Goal: Task Accomplishment & Management: Manage account settings

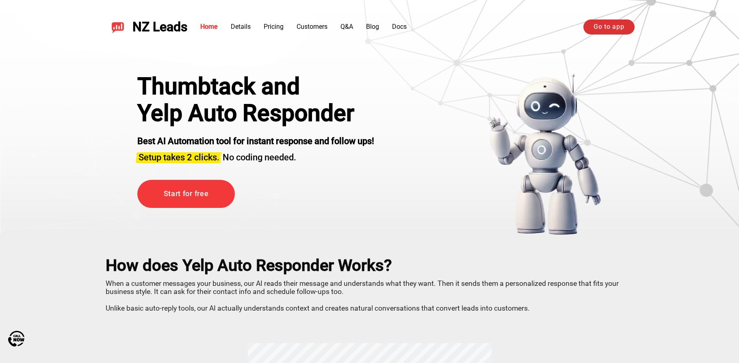
click at [603, 25] on link "Go to app" at bounding box center [609, 27] width 51 height 15
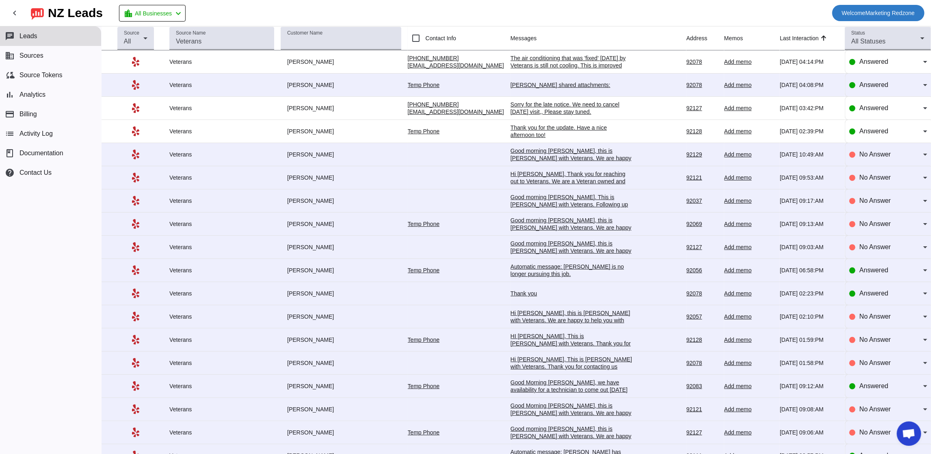
click at [853, 10] on span "Welcome" at bounding box center [854, 13] width 24 height 7
click at [903, 33] on span "Logout" at bounding box center [903, 34] width 36 height 8
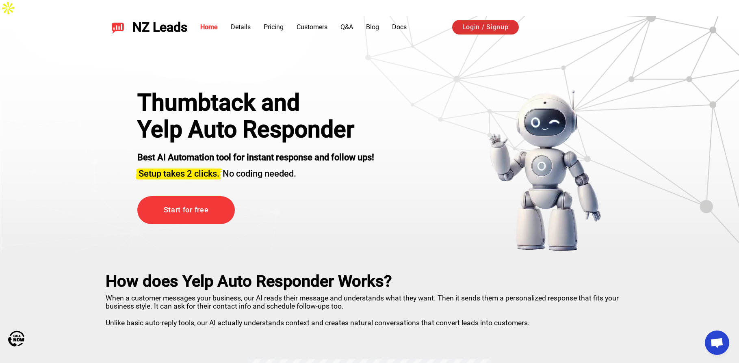
click at [471, 26] on link "Login / Signup" at bounding box center [485, 27] width 67 height 15
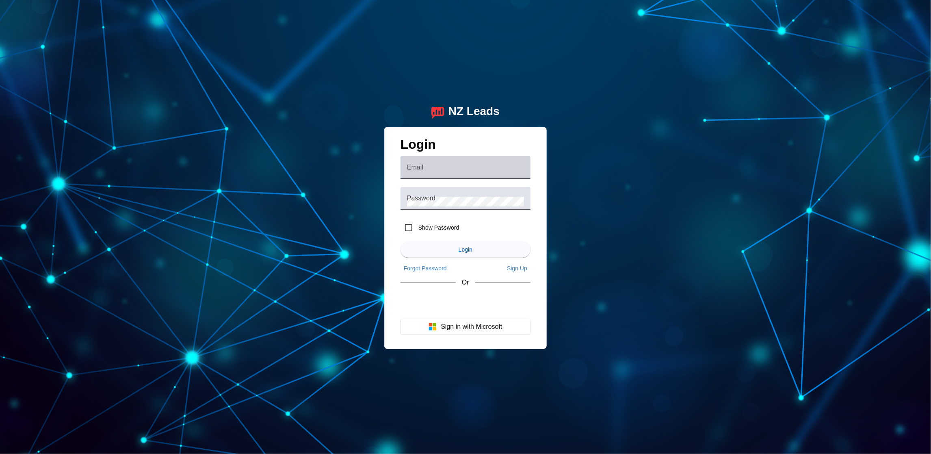
click at [462, 161] on div "Email" at bounding box center [465, 167] width 117 height 23
type input "Lance@froggyfix.com"
click at [477, 244] on span "submit" at bounding box center [466, 250] width 130 height 20
